Goal: Information Seeking & Learning: Learn about a topic

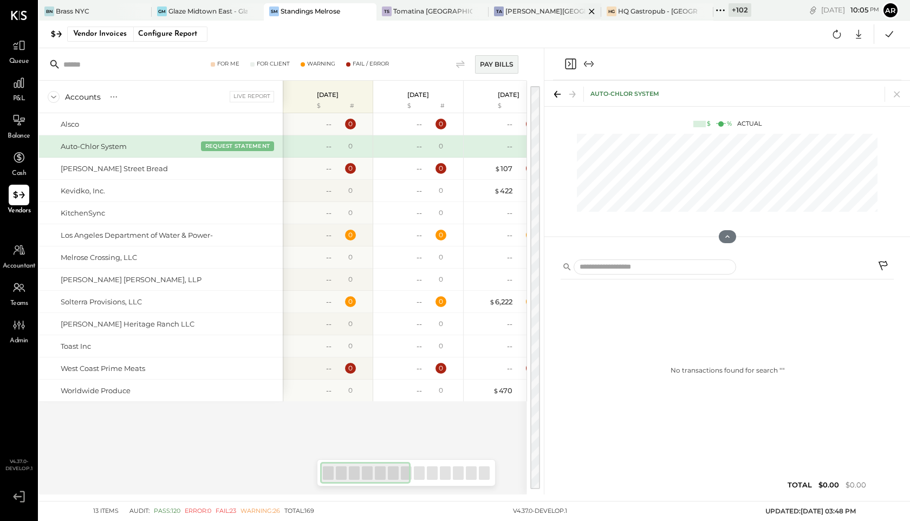
click at [539, 10] on div "[PERSON_NAME][GEOGRAPHIC_DATA]" at bounding box center [546, 11] width 80 height 9
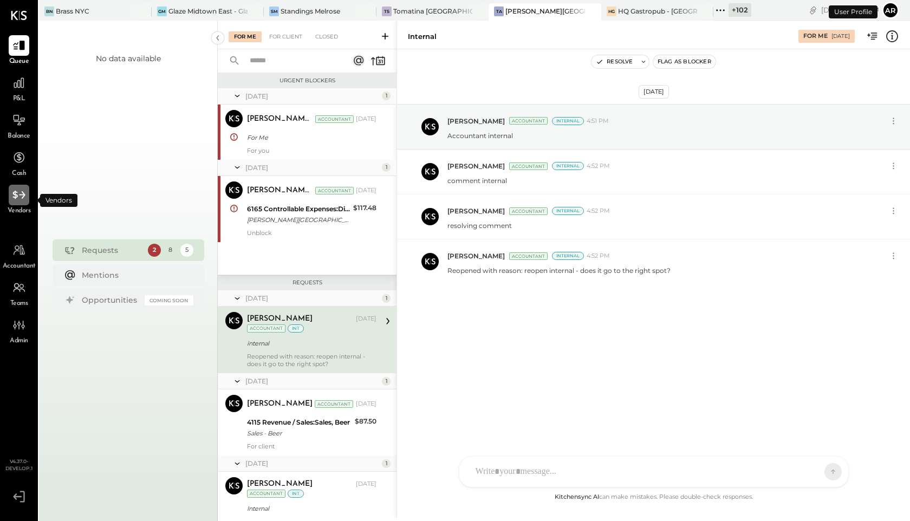
scroll to position [44, 0]
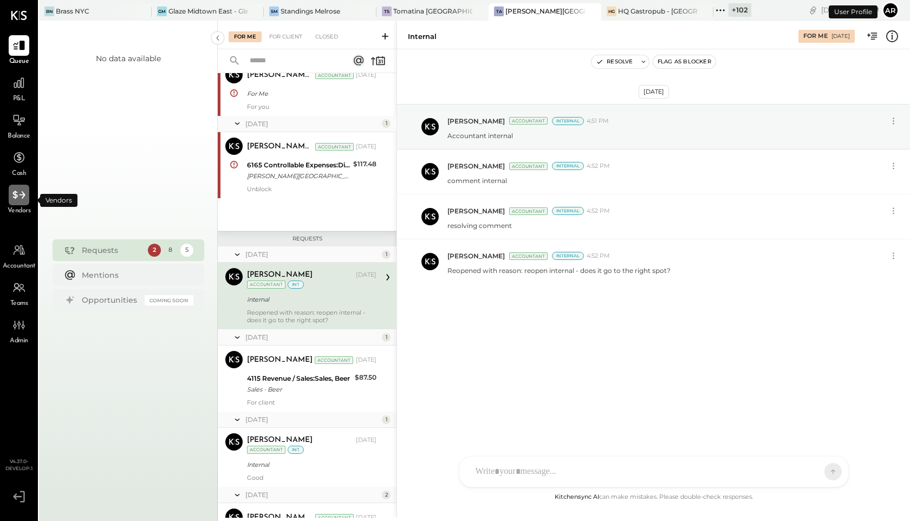
click at [25, 203] on div at bounding box center [19, 195] width 21 height 21
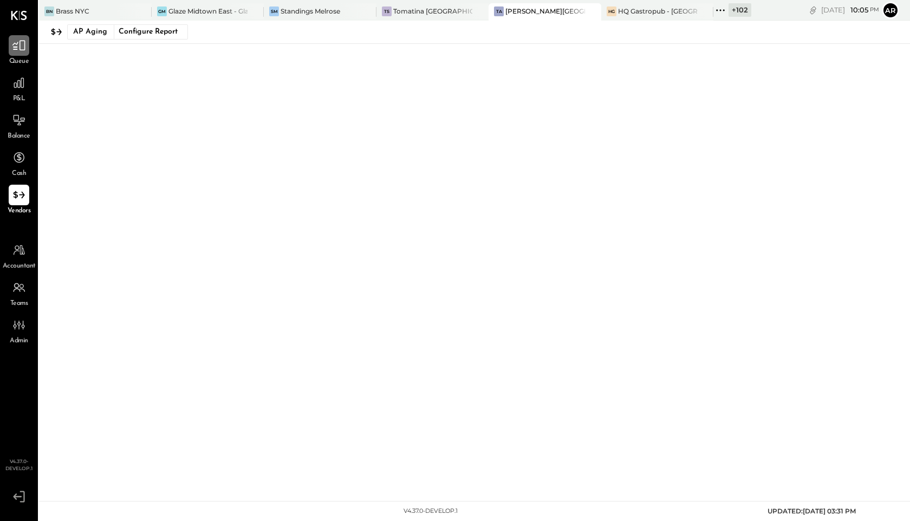
click at [18, 53] on div at bounding box center [19, 45] width 21 height 21
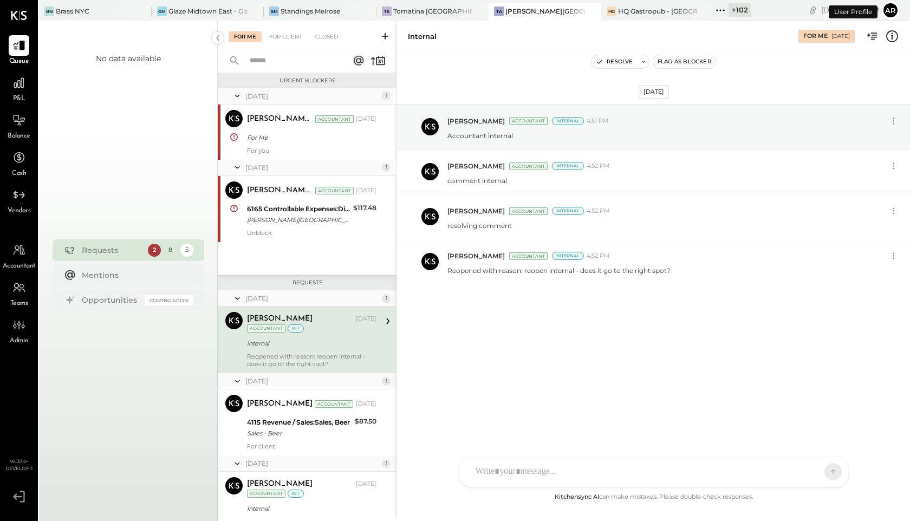
scroll to position [44, 0]
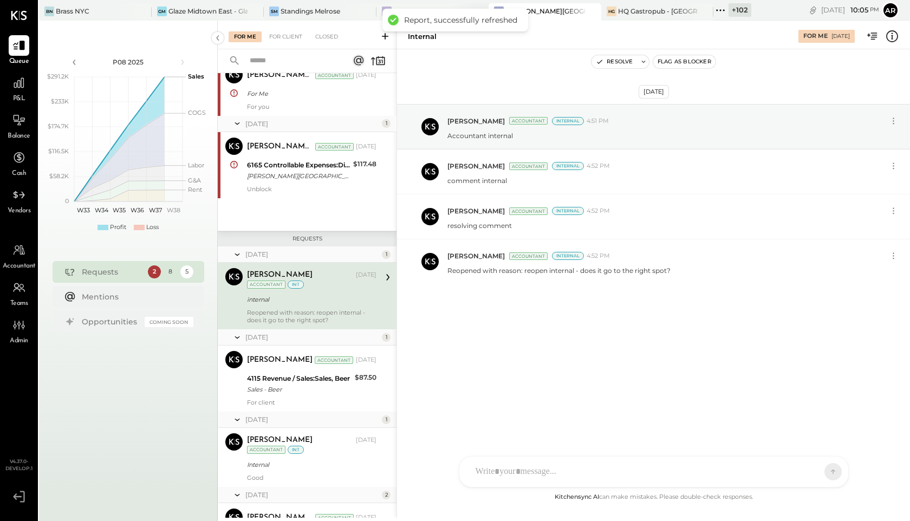
click at [441, 5] on div "TS Tomatina [GEOGRAPHIC_DATA]" at bounding box center [433, 11] width 113 height 17
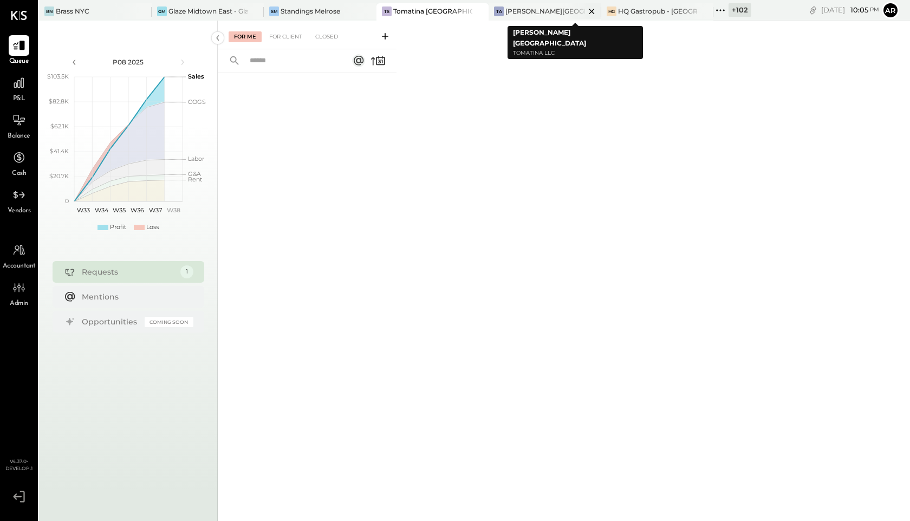
click at [549, 8] on div "[PERSON_NAME][GEOGRAPHIC_DATA]" at bounding box center [546, 11] width 80 height 9
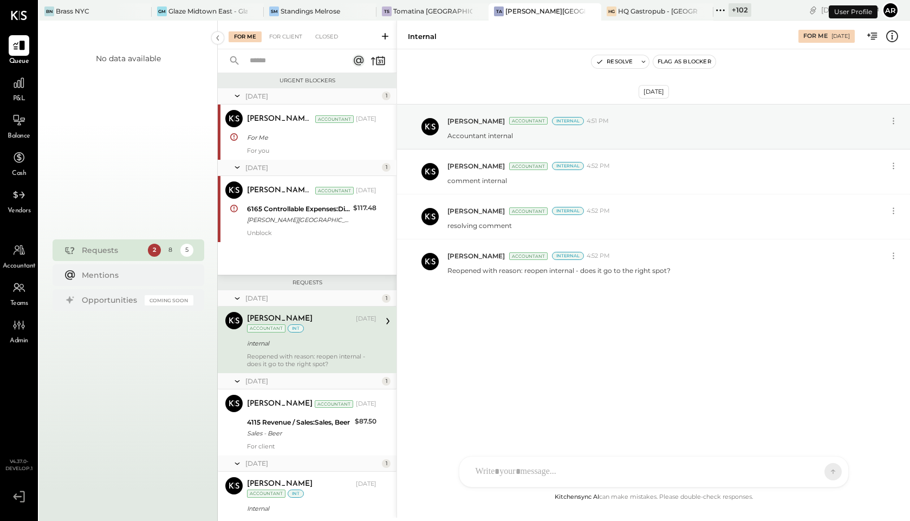
scroll to position [44, 0]
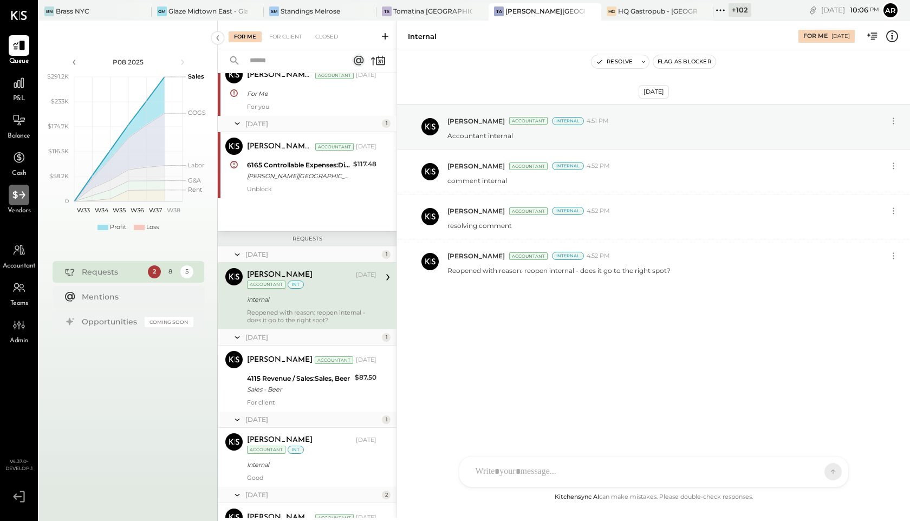
click at [21, 196] on icon at bounding box center [19, 195] width 14 height 14
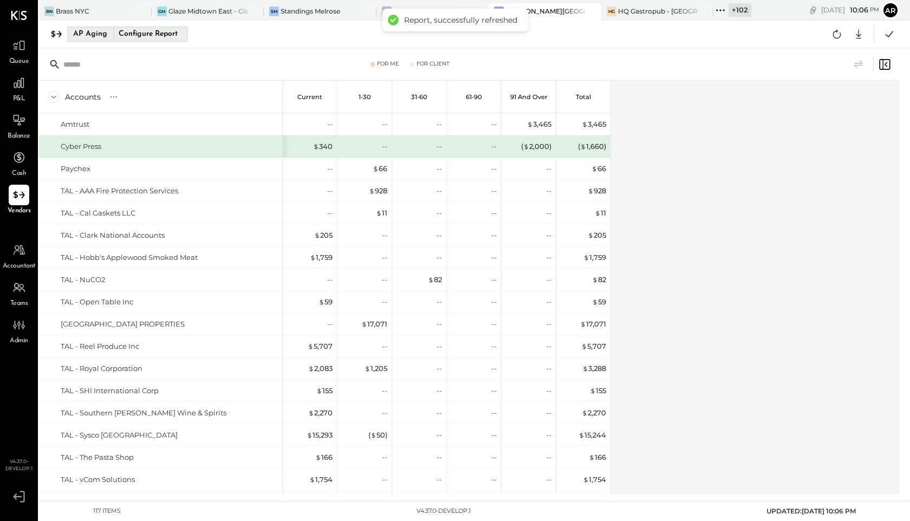
click at [146, 39] on div "Configure Report" at bounding box center [148, 34] width 68 height 14
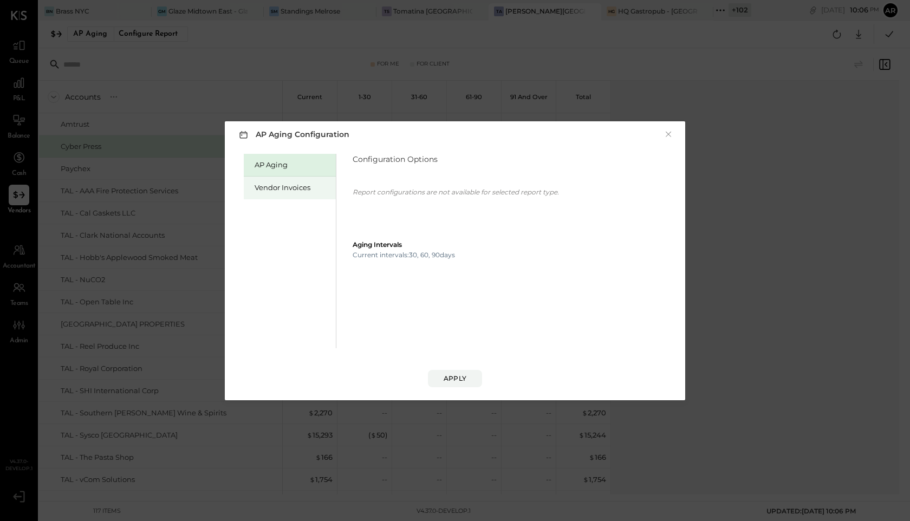
click at [280, 188] on div "Vendor Invoices" at bounding box center [293, 188] width 76 height 10
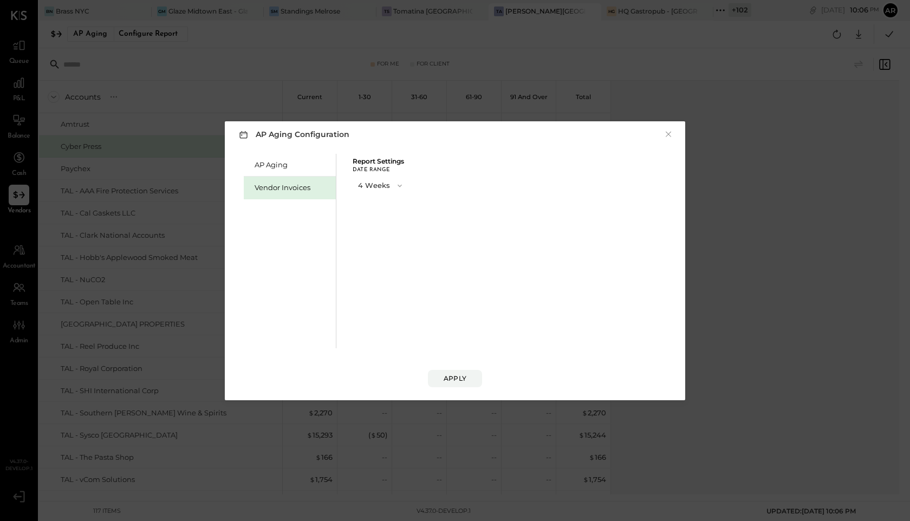
click at [383, 185] on button "4 Weeks" at bounding box center [381, 186] width 57 height 20
click at [382, 221] on div "13 Weeks" at bounding box center [381, 225] width 56 height 20
click at [458, 380] on div "Apply" at bounding box center [455, 378] width 23 height 9
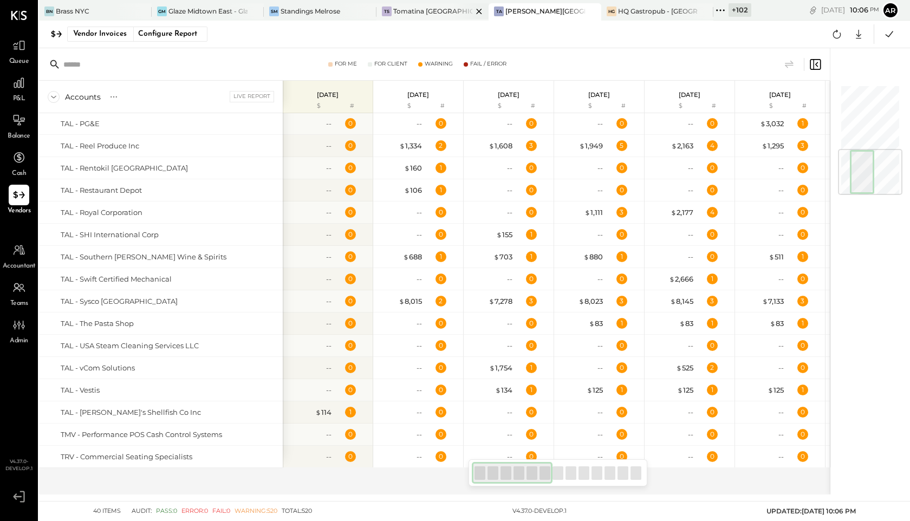
click at [417, 11] on div "Tomatina [GEOGRAPHIC_DATA]" at bounding box center [433, 11] width 80 height 9
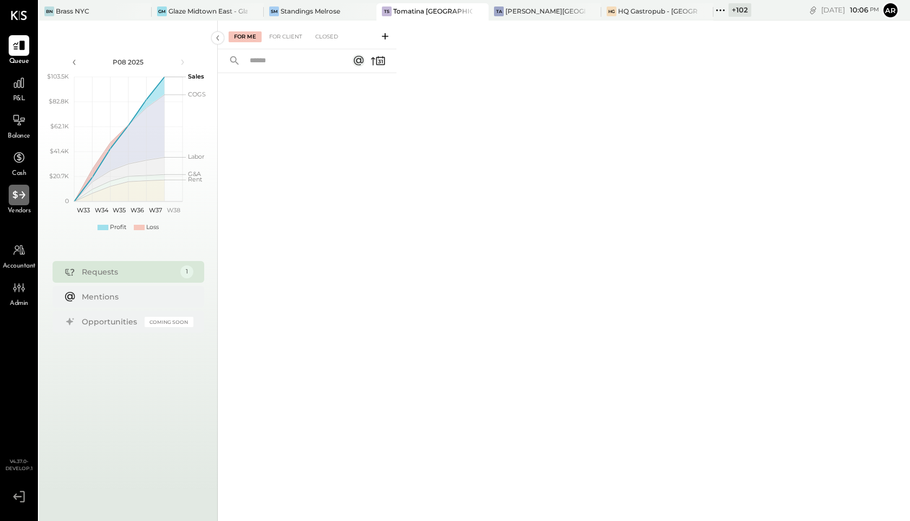
click at [15, 186] on div at bounding box center [19, 195] width 21 height 21
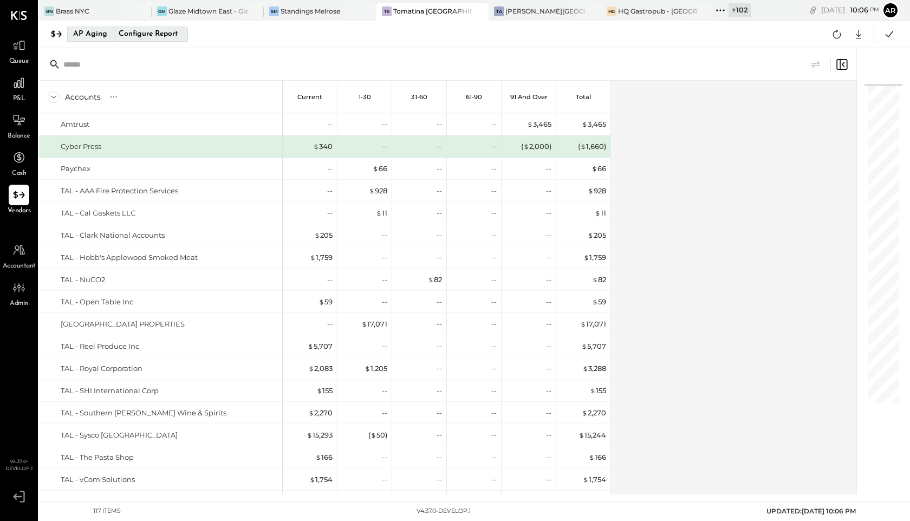
click at [122, 37] on div "Configure Report" at bounding box center [148, 34] width 68 height 14
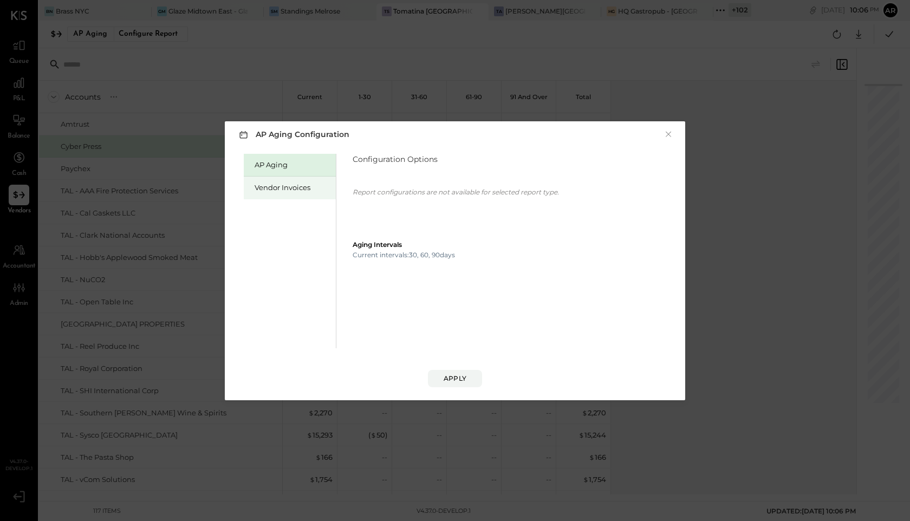
click at [295, 178] on div "Vendor Invoices" at bounding box center [290, 188] width 92 height 23
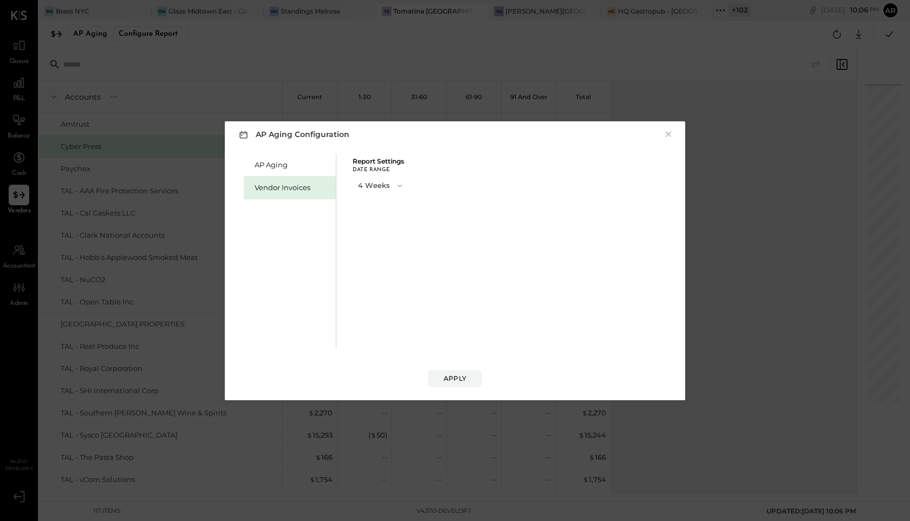
click at [367, 182] on button "4 Weeks" at bounding box center [381, 186] width 57 height 20
click at [373, 224] on span "13 Weeks" at bounding box center [375, 224] width 28 height 7
click at [452, 383] on div "Apply" at bounding box center [455, 378] width 23 height 9
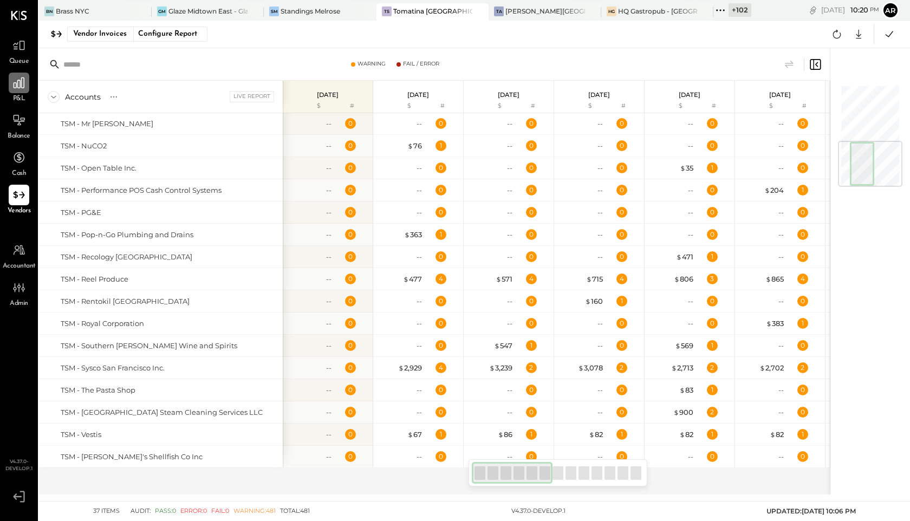
click at [17, 88] on icon at bounding box center [19, 83] width 14 height 14
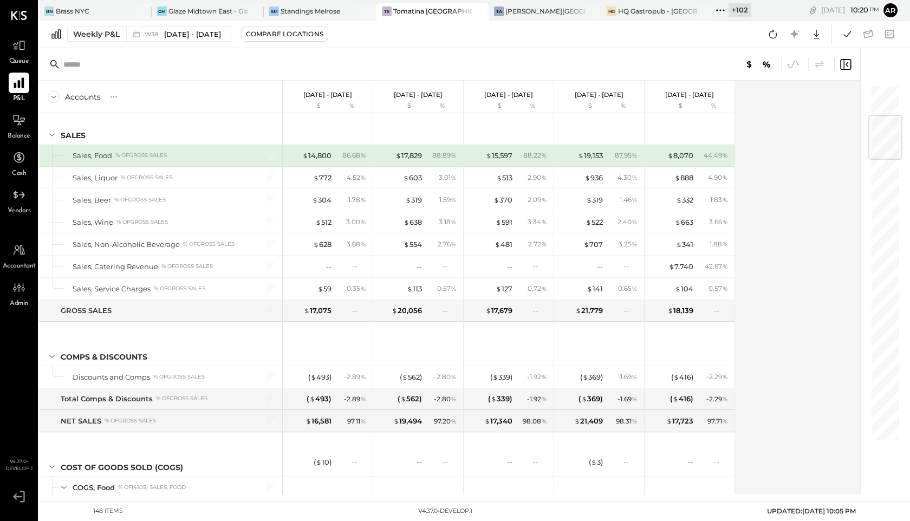
scroll to position [279, 0]
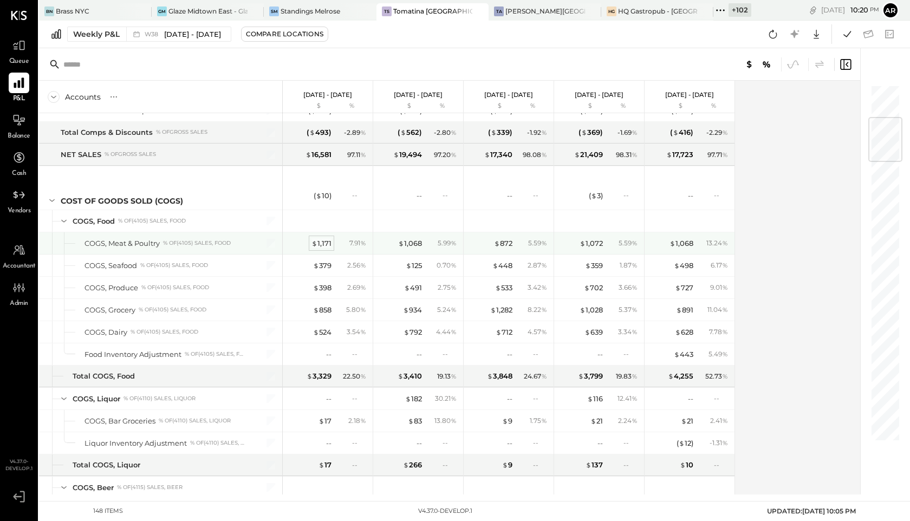
click at [319, 245] on div "$ 1,171" at bounding box center [322, 243] width 20 height 10
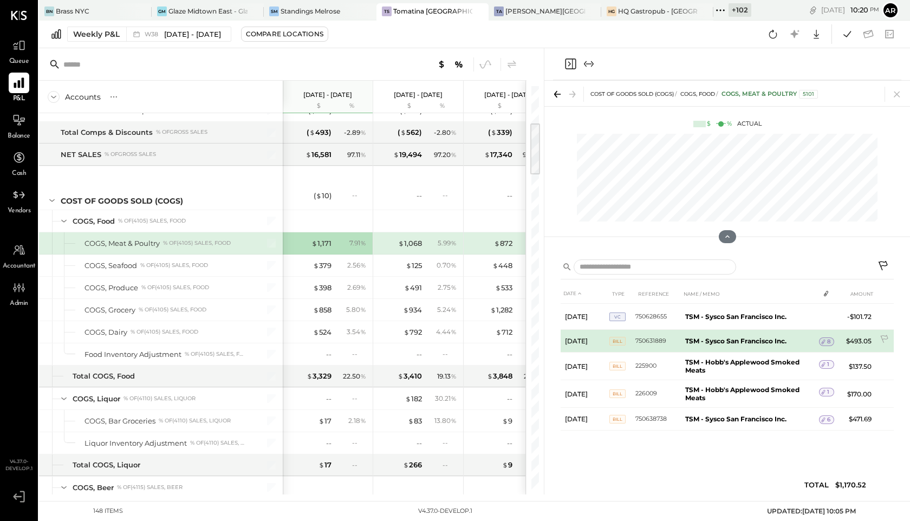
click at [829, 338] on span "8" at bounding box center [828, 342] width 3 height 8
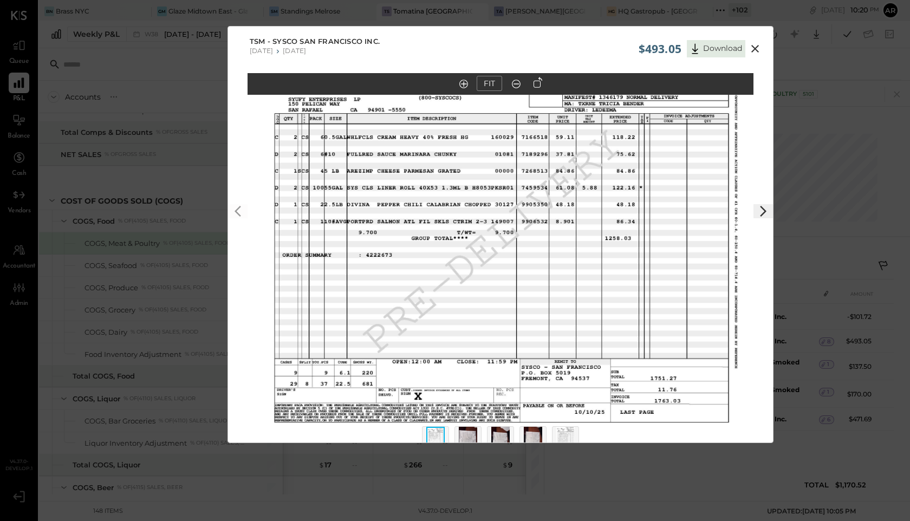
click at [754, 49] on icon at bounding box center [756, 49] width 8 height 8
